Goal: Task Accomplishment & Management: Manage account settings

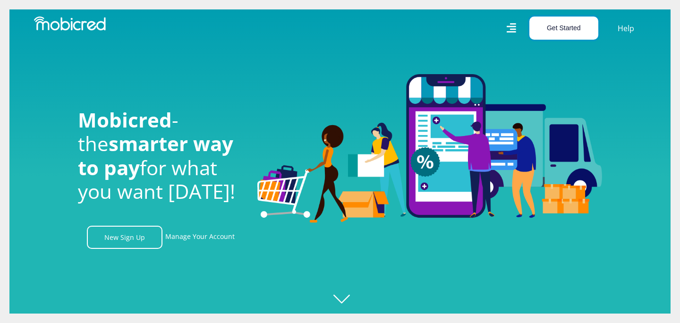
click at [573, 34] on button "Get Started" at bounding box center [563, 28] width 69 height 23
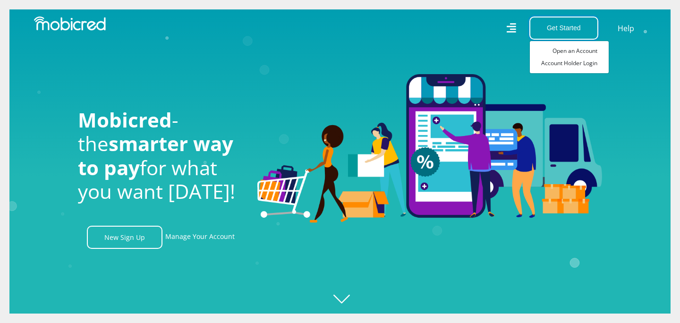
scroll to position [0, 2153]
click at [562, 64] on link "Account Holder Login" at bounding box center [569, 63] width 79 height 12
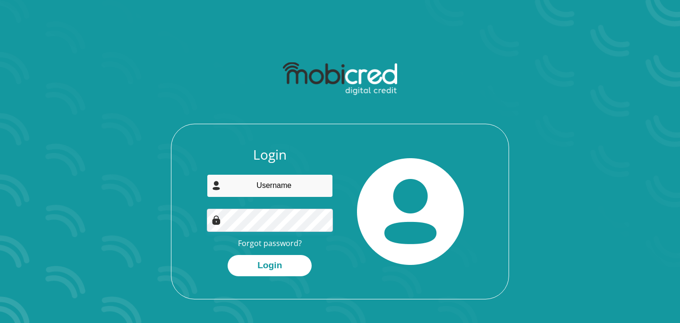
click at [284, 190] on input "email" at bounding box center [270, 185] width 127 height 23
type input "[EMAIL_ADDRESS][DOMAIN_NAME]"
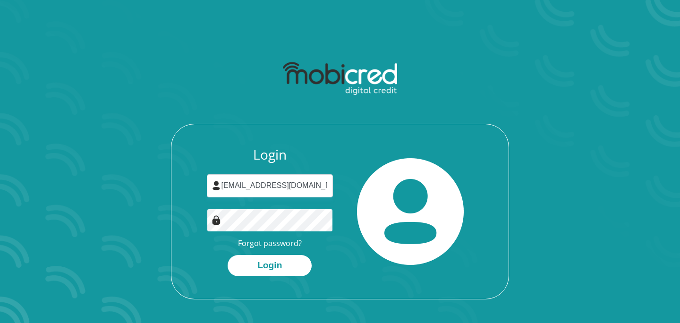
click at [228, 255] on button "Login" at bounding box center [270, 265] width 84 height 21
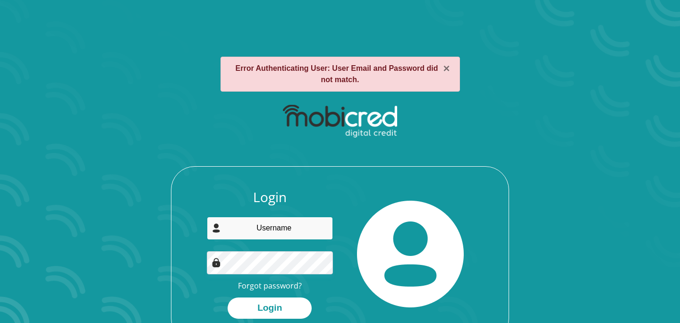
click at [262, 230] on input "email" at bounding box center [270, 228] width 127 height 23
type input "8"
type input "[EMAIL_ADDRESS][DOMAIN_NAME]"
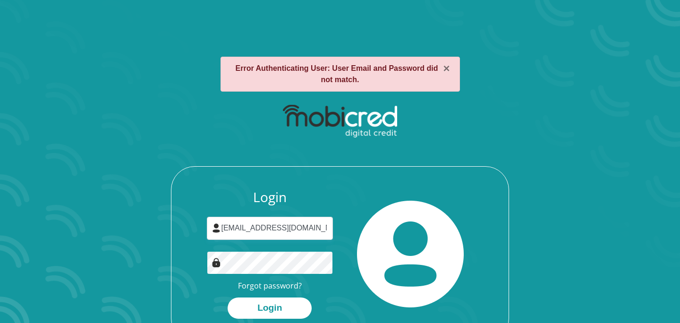
click at [228, 298] on button "Login" at bounding box center [270, 308] width 84 height 21
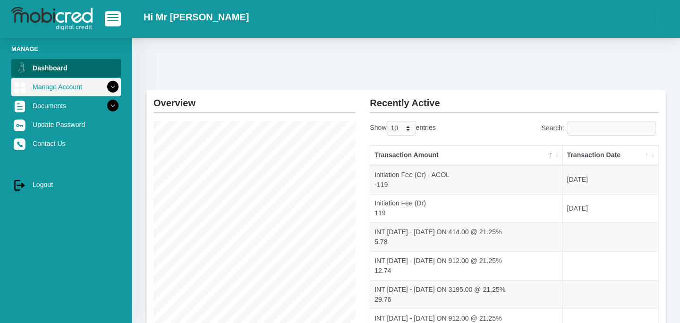
click at [70, 88] on link "Manage Account" at bounding box center [66, 87] width 110 height 18
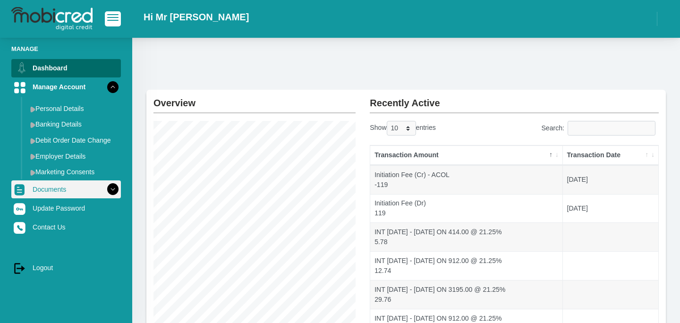
click at [47, 196] on link "Documents" at bounding box center [66, 189] width 110 height 18
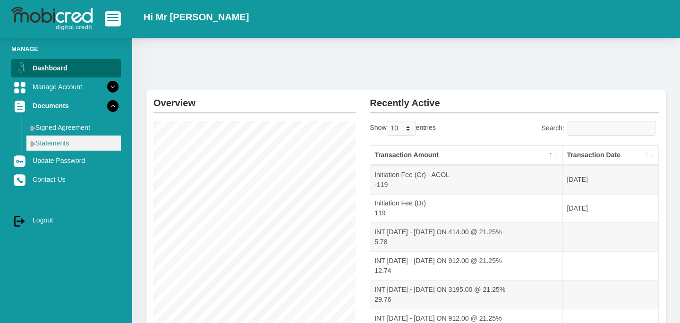
click at [55, 146] on link "Statements" at bounding box center [73, 143] width 94 height 15
click at [63, 145] on link "Statements" at bounding box center [73, 143] width 94 height 15
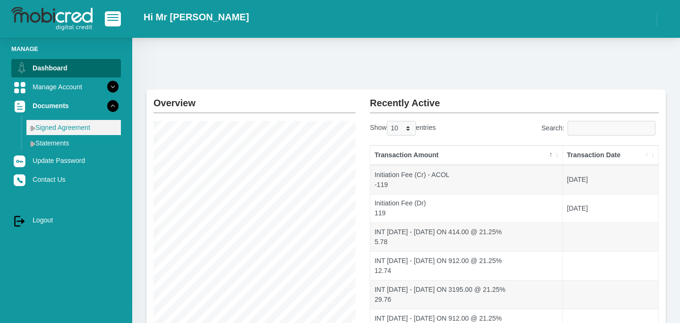
click at [85, 124] on link "Signed Agreement" at bounding box center [73, 127] width 94 height 15
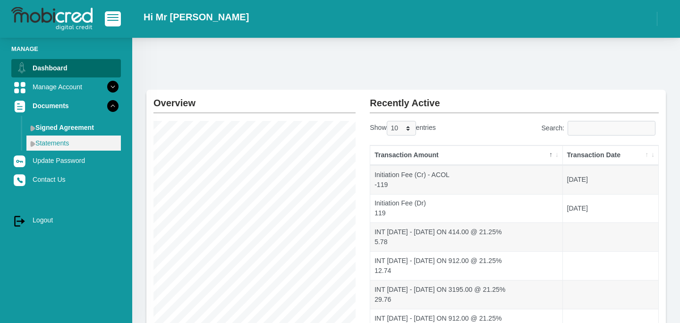
click at [61, 139] on link "Statements" at bounding box center [73, 143] width 94 height 15
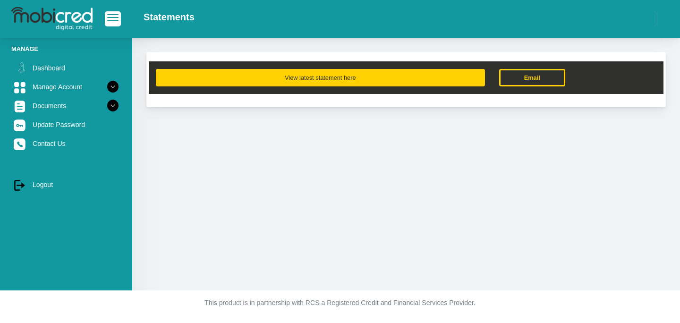
click at [406, 75] on button "View latest statement here" at bounding box center [320, 77] width 329 height 17
